Goal: Transaction & Acquisition: Purchase product/service

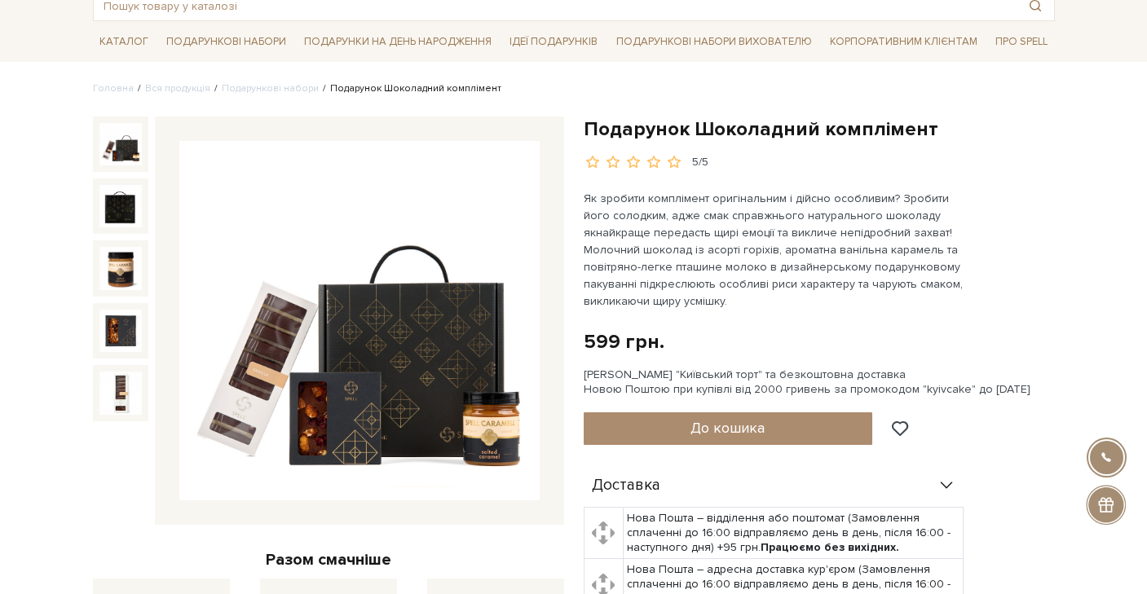
scroll to position [101, 0]
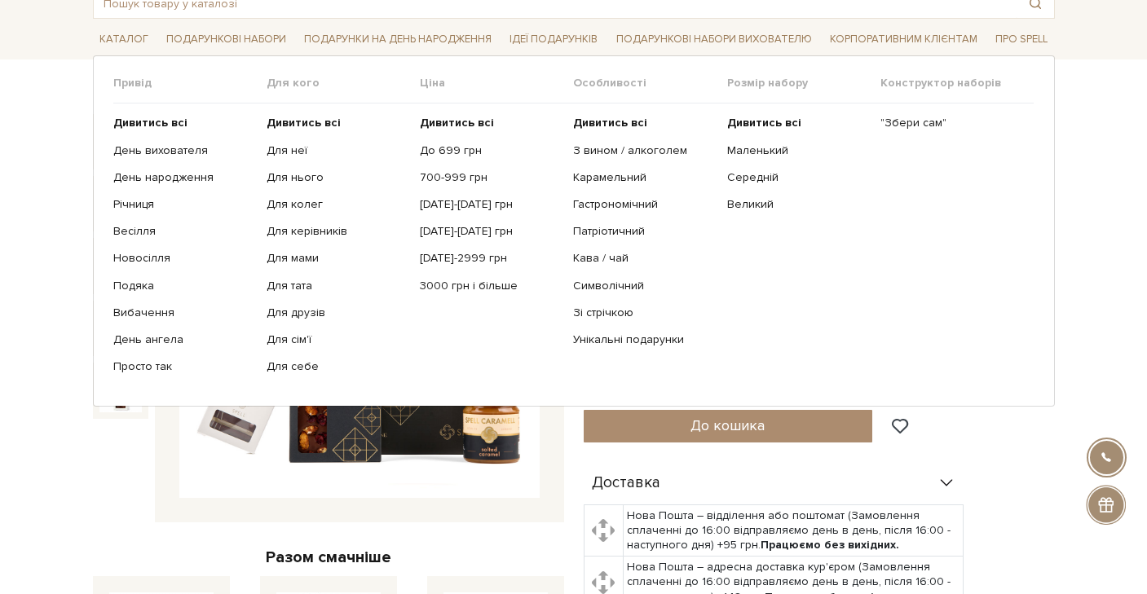
click at [281, 184] on ul "Дивитись всі Для неї Для нього Для колег Для керівників Для мами" at bounding box center [342, 244] width 153 height 283
click at [280, 175] on link "Для нього" at bounding box center [336, 177] width 141 height 15
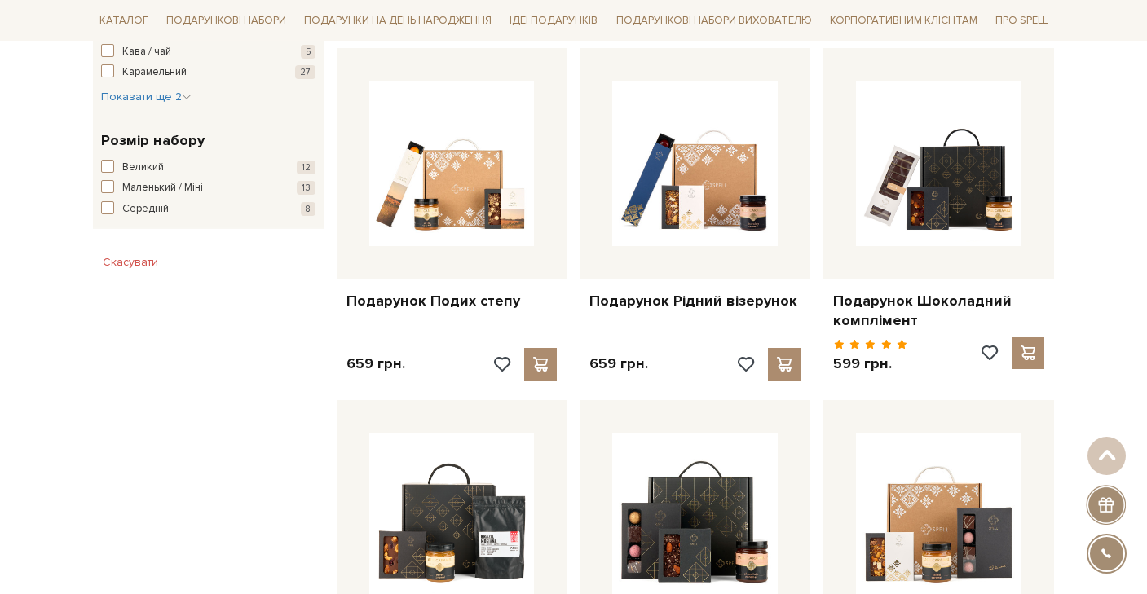
scroll to position [1130, 0]
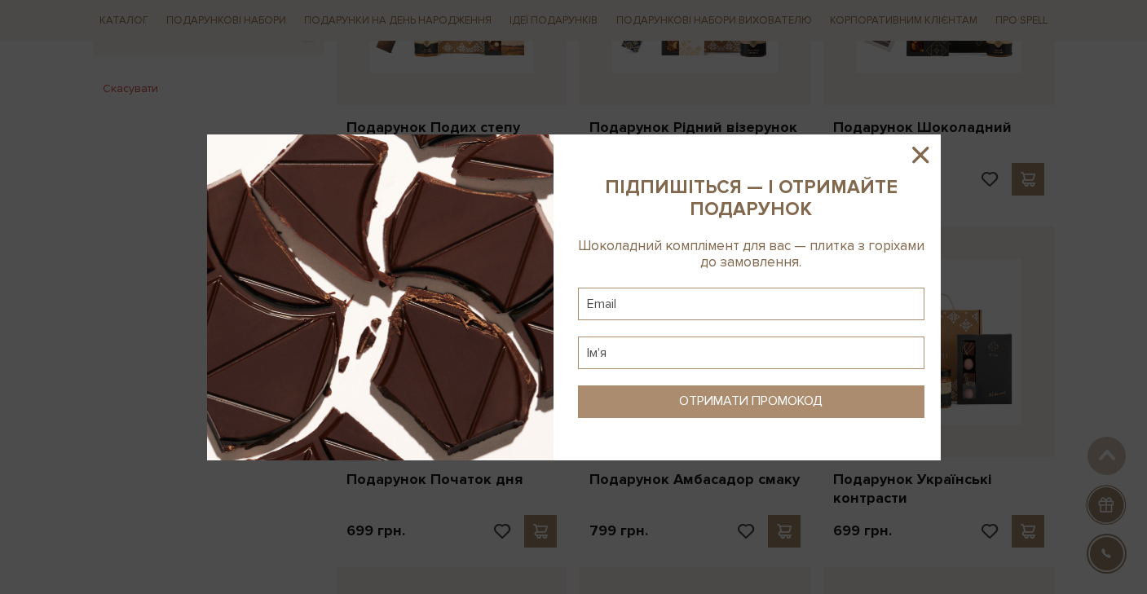
click at [1093, 254] on div at bounding box center [573, 297] width 1147 height 594
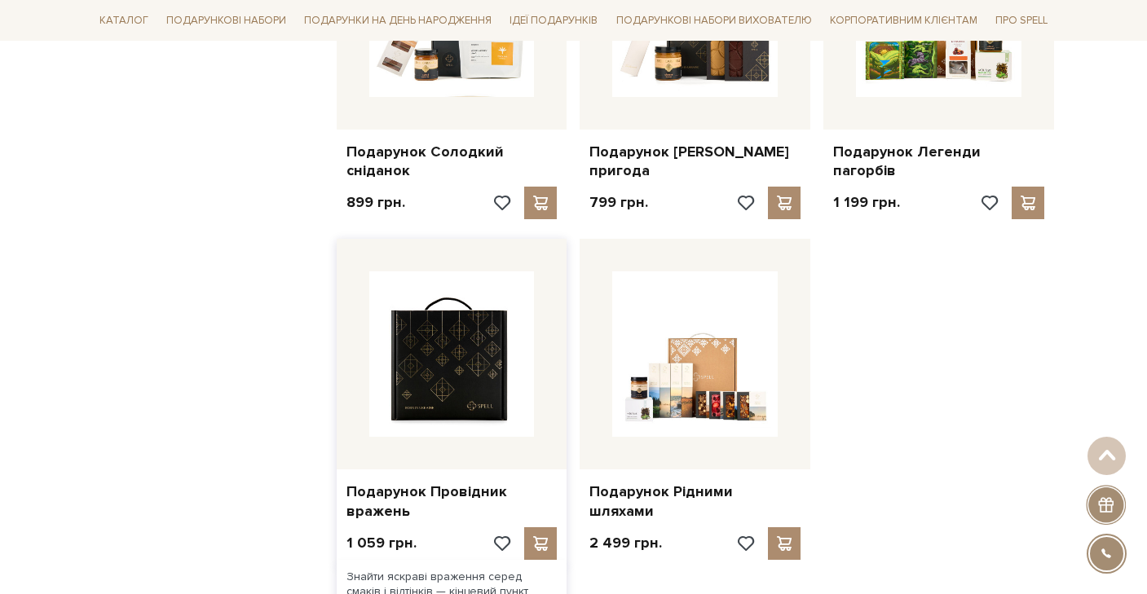
scroll to position [1504, 0]
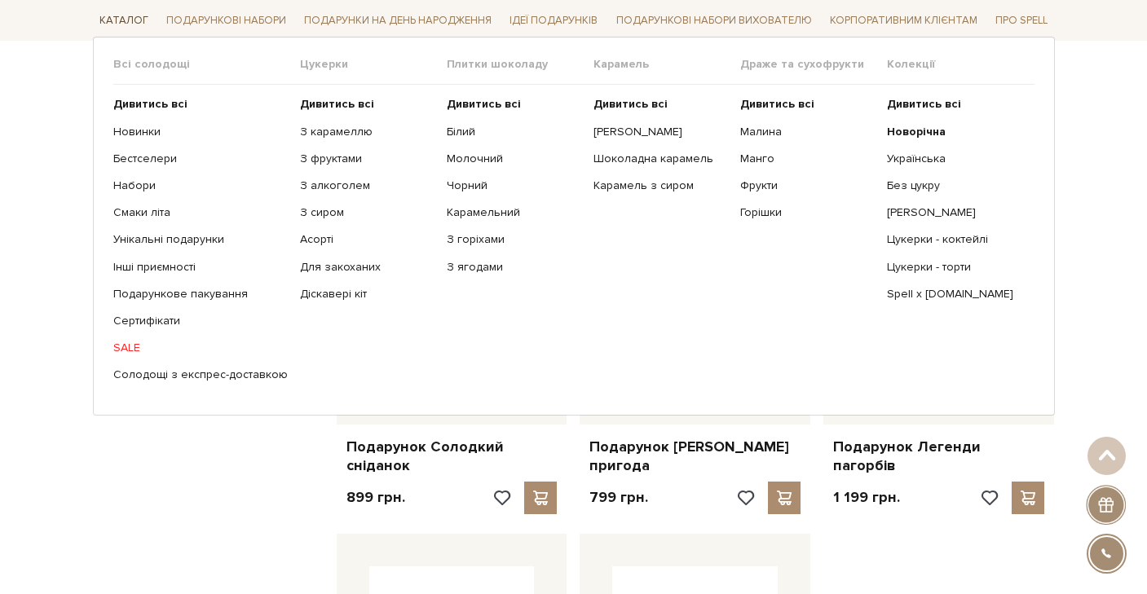
click at [121, 16] on link "Каталог" at bounding box center [124, 20] width 62 height 25
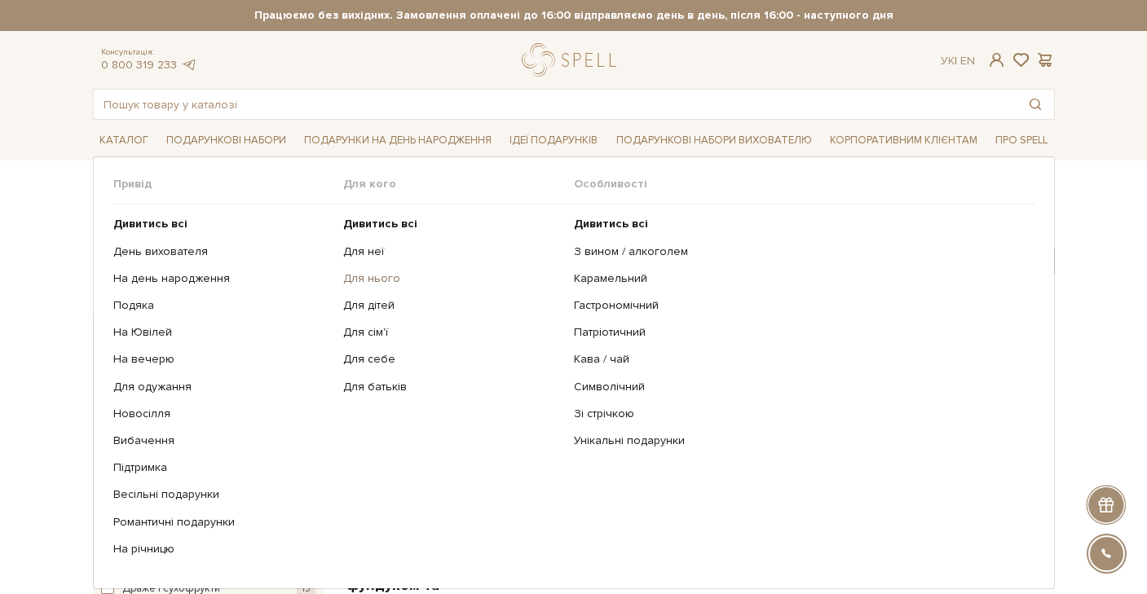
click at [354, 281] on link "Для нього" at bounding box center [452, 278] width 218 height 15
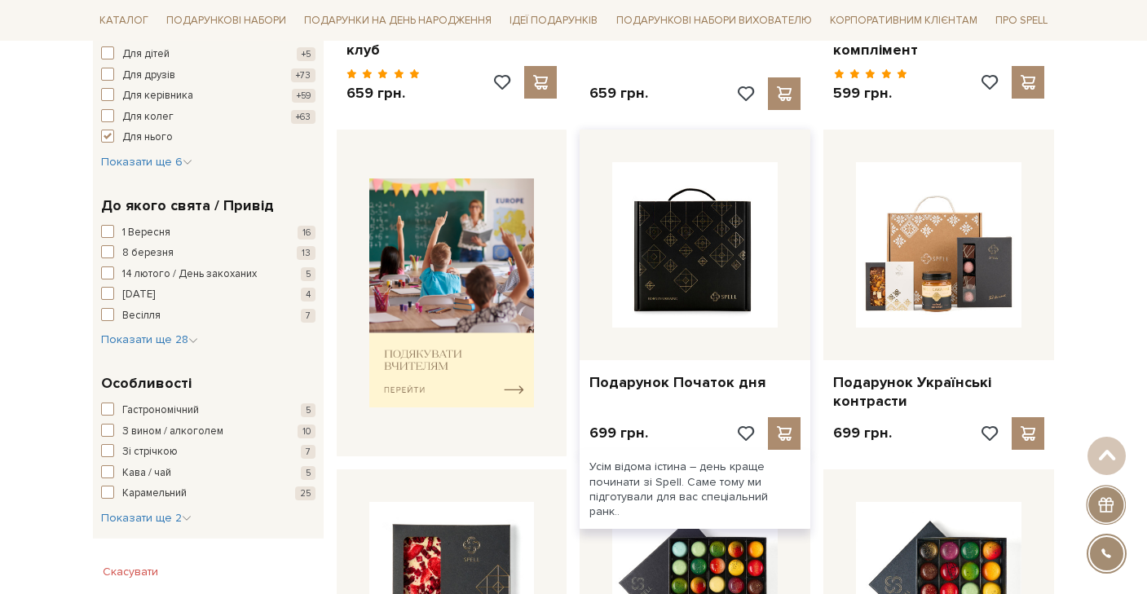
scroll to position [535, 0]
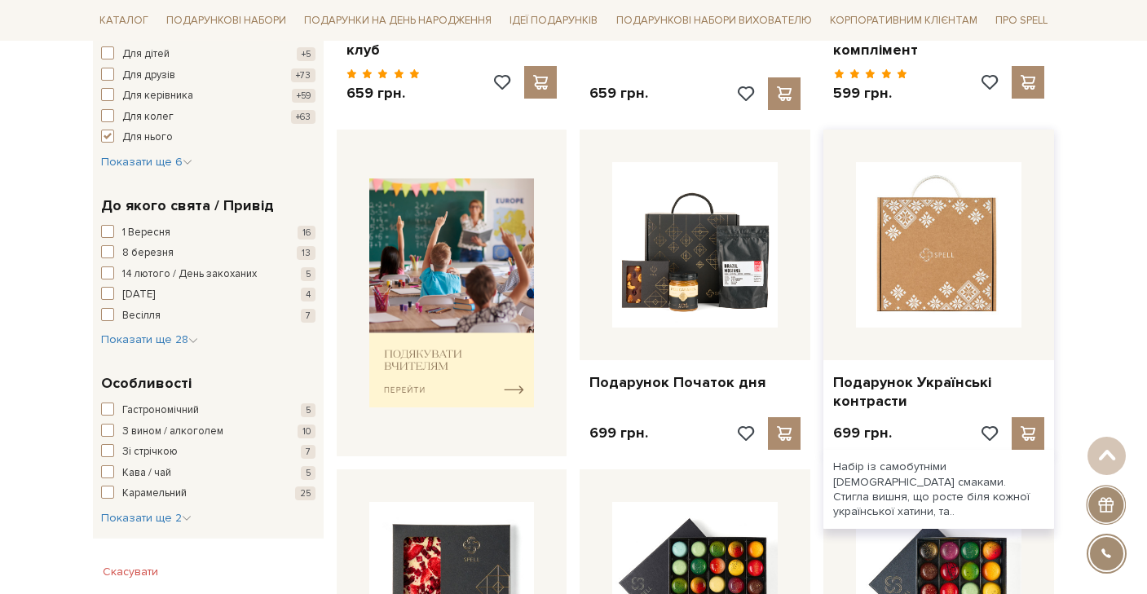
click at [963, 238] on img at bounding box center [938, 244] width 165 height 165
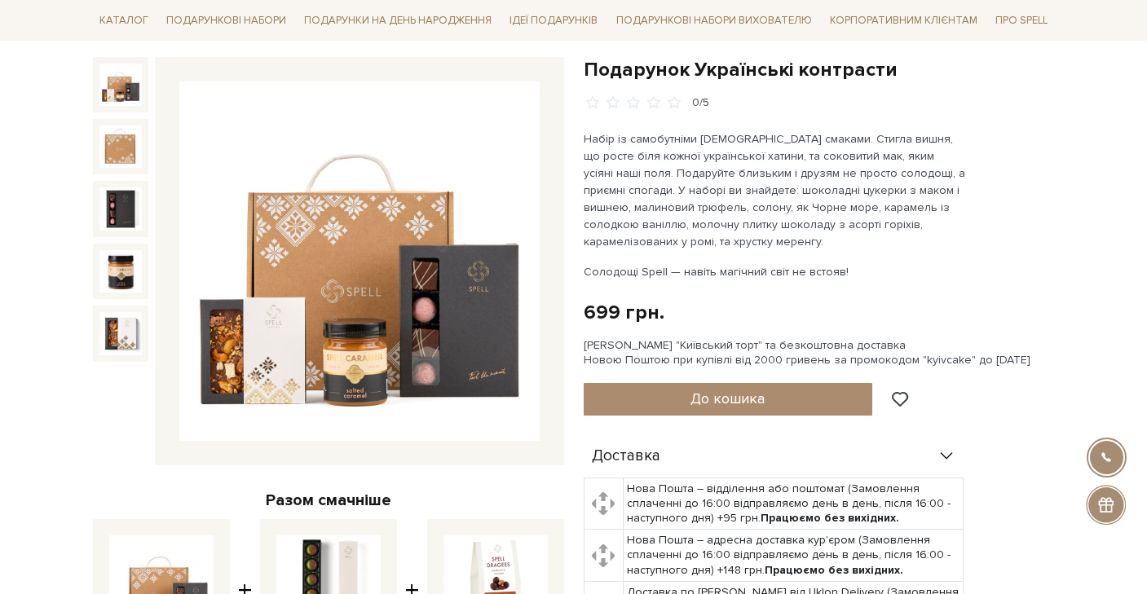
scroll to position [161, 0]
